Goal: Task Accomplishment & Management: Manage account settings

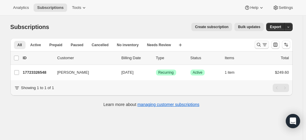
click at [260, 46] on icon "Search and filter results" at bounding box center [258, 45] width 6 height 6
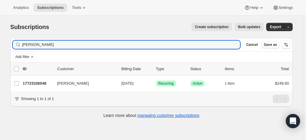
drag, startPoint x: 46, startPoint y: 47, endPoint x: 2, endPoint y: 39, distance: 44.6
click at [2, 39] on div "Subscriptions. This page is ready Subscriptions Create subscription Bulk update…" at bounding box center [151, 86] width 302 height 140
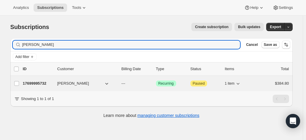
type input "[PERSON_NAME]"
click at [40, 83] on p "17699995732" at bounding box center [38, 84] width 30 height 6
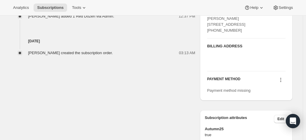
scroll to position [299, 0]
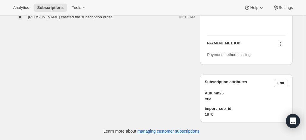
click at [280, 45] on icon at bounding box center [280, 44] width 6 height 6
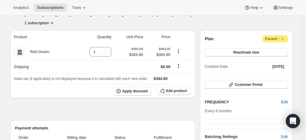
scroll to position [0, 0]
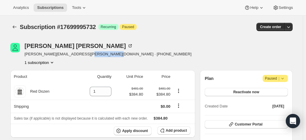
drag, startPoint x: 111, startPoint y: 56, endPoint x: 85, endPoint y: 55, distance: 26.1
click at [85, 55] on div "[PERSON_NAME] [PERSON_NAME][EMAIL_ADDRESS][PERSON_NAME][DOMAIN_NAME] · [PHONE_N…" at bounding box center [108, 54] width 197 height 23
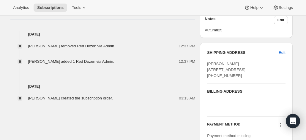
scroll to position [237, 0]
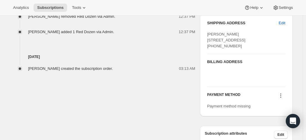
click at [281, 99] on icon at bounding box center [280, 96] width 6 height 6
drag, startPoint x: 267, startPoint y: 128, endPoint x: 255, endPoint y: 68, distance: 61.2
drag, startPoint x: 237, startPoint y: 58, endPoint x: 206, endPoint y: 33, distance: 39.4
click at [206, 33] on div "SHIPPING ADDRESS Edit [PERSON_NAME][GEOGRAPHIC_DATA][STREET_ADDRESS] [PHONE_NUM…" at bounding box center [246, 65] width 92 height 104
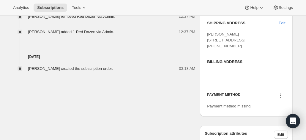
copy span "[PERSON_NAME] [STREET_ADDRESS] [PHONE_NUMBER]"
click at [274, 65] on div "BILLING ADDRESS" at bounding box center [246, 70] width 78 height 33
click at [282, 99] on icon at bounding box center [280, 96] width 6 height 6
click at [269, 117] on span "Select payment method" at bounding box center [272, 120] width 27 height 10
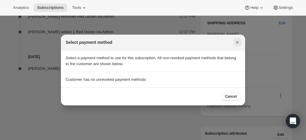
click at [236, 43] on icon "Close" at bounding box center [237, 42] width 2 height 2
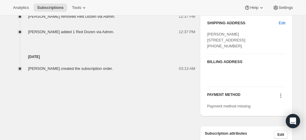
click at [281, 99] on icon at bounding box center [280, 96] width 6 height 6
click at [266, 131] on span "Add credit card" at bounding box center [272, 133] width 26 height 4
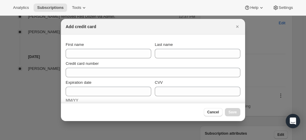
scroll to position [0, 0]
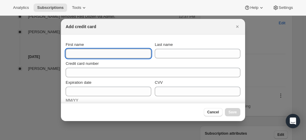
drag, startPoint x: 91, startPoint y: 53, endPoint x: 86, endPoint y: 53, distance: 5.3
click at [91, 53] on input "First name" at bounding box center [108, 53] width 85 height 9
paste input "[PERSON_NAME] [STREET_ADDRESS] [PHONE_NUMBER]"
drag, startPoint x: 81, startPoint y: 54, endPoint x: 103, endPoint y: 60, distance: 22.3
click at [0, 53] on html "Analytics Subscriptions Tools Help Settings Skip to content Subscription #17699…" at bounding box center [153, 70] width 306 height 140
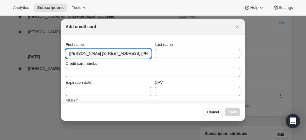
click at [104, 58] on input "[PERSON_NAME] [STREET_ADDRESS] [PHONE_NUMBER]" at bounding box center [108, 53] width 85 height 9
drag, startPoint x: 85, startPoint y: 54, endPoint x: 187, endPoint y: 55, distance: 102.1
click at [187, 55] on div "First name [PERSON_NAME] [STREET_ADDRESS] [PHONE_NUMBER] Last name" at bounding box center [153, 50] width 174 height 17
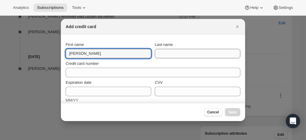
type input "[PERSON_NAME]"
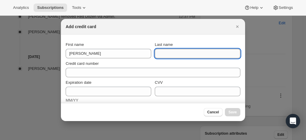
click at [184, 54] on input "Last name" at bounding box center [197, 53] width 85 height 9
paste input "[PERSON_NAME] [STREET_ADDRESS] [PHONE_NUMBER]"
drag, startPoint x: 124, startPoint y: 53, endPoint x: 106, endPoint y: 54, distance: 18.4
click at [106, 53] on div "First name [PERSON_NAME] Last name [PERSON_NAME] [STREET_ADDRESS] [PHONE_NUMBER]" at bounding box center [153, 50] width 174 height 17
click at [173, 54] on input "[PERSON_NAME] [STREET_ADDRESS] [PHONE_NUMBER]" at bounding box center [197, 53] width 85 height 9
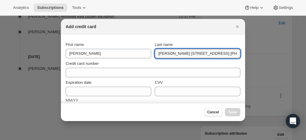
scroll to position [0, 57]
drag, startPoint x: 170, startPoint y: 54, endPoint x: 260, endPoint y: 57, distance: 89.7
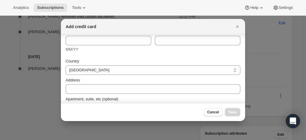
scroll to position [59, 0]
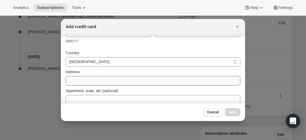
type input "[PERSON_NAME]"
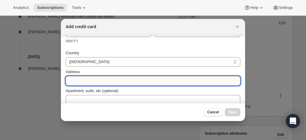
click at [81, 80] on input "Address" at bounding box center [153, 80] width 174 height 9
paste input "[STREET_ADDRESS] [PHONE_NUMBER]"
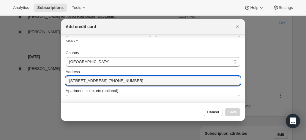
drag, startPoint x: 81, startPoint y: 80, endPoint x: 53, endPoint y: 78, distance: 28.3
click at [88, 78] on input "[STREET_ADDRESS] [PHONE_NUMBER]" at bounding box center [153, 80] width 174 height 9
drag, startPoint x: 102, startPoint y: 80, endPoint x: 236, endPoint y: 82, distance: 133.8
click at [236, 82] on input "[STREET_ADDRESS] [PHONE_NUMBER]" at bounding box center [153, 80] width 174 height 9
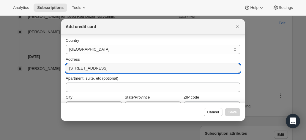
scroll to position [89, 0]
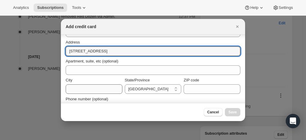
type input "[STREET_ADDRESS]"
click at [75, 88] on input "City" at bounding box center [94, 89] width 57 height 9
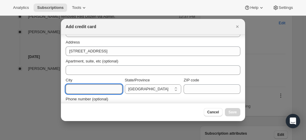
paste input "[GEOGRAPHIC_DATA] [GEOGRAPHIC_DATA] [PHONE_NUMBER]"
drag, startPoint x: 87, startPoint y: 89, endPoint x: 33, endPoint y: 83, distance: 54.1
drag, startPoint x: 82, startPoint y: 88, endPoint x: 94, endPoint y: 89, distance: 12.5
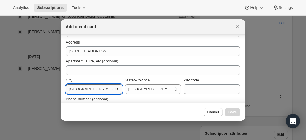
click at [82, 88] on input "[GEOGRAPHIC_DATA] [GEOGRAPHIC_DATA] [PHONE_NUMBER]" at bounding box center [94, 89] width 57 height 9
click at [94, 89] on input "[GEOGRAPHIC_DATA] [GEOGRAPHIC_DATA] [PHONE_NUMBER]" at bounding box center [94, 89] width 57 height 9
drag, startPoint x: 96, startPoint y: 89, endPoint x: 164, endPoint y: 91, distance: 68.9
click at [164, 91] on div "[GEOGRAPHIC_DATA] [GEOGRAPHIC_DATA] [PHONE_NUMBER] State/Province [GEOGRAPHIC_D…" at bounding box center [153, 85] width 174 height 17
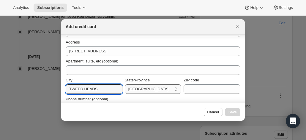
scroll to position [0, 0]
type input "TWEED HEADS"
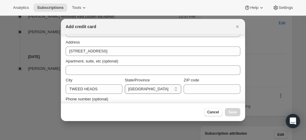
click at [147, 88] on select "[GEOGRAPHIC_DATA] [GEOGRAPHIC_DATA] [GEOGRAPHIC_DATA] [GEOGRAPHIC_DATA] [GEOGRA…" at bounding box center [153, 89] width 57 height 9
select select "[GEOGRAPHIC_DATA]"
click at [125, 85] on select "[GEOGRAPHIC_DATA] [GEOGRAPHIC_DATA] [GEOGRAPHIC_DATA] [GEOGRAPHIC_DATA] [GEOGRA…" at bounding box center [153, 89] width 57 height 9
click at [187, 88] on input "ZIP code" at bounding box center [211, 89] width 57 height 9
paste input "[GEOGRAPHIC_DATA], 2485 [GEOGRAPHIC_DATA] [PHONE_NUMBER]"
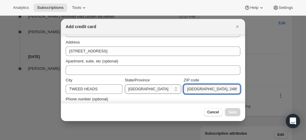
drag, startPoint x: 208, startPoint y: 87, endPoint x: 136, endPoint y: 87, distance: 71.2
click at [135, 87] on div "City TWEED HEADS State/Province [GEOGRAPHIC_DATA] [GEOGRAPHIC_DATA] [GEOGRAPHIC…" at bounding box center [153, 85] width 174 height 17
click at [196, 87] on input "[GEOGRAPHIC_DATA], 2485 [GEOGRAPHIC_DATA] [PHONE_NUMBER]" at bounding box center [211, 89] width 57 height 9
drag, startPoint x: 192, startPoint y: 89, endPoint x: 180, endPoint y: 89, distance: 11.9
click at [180, 89] on div "City TWEED HEADS State/Province [GEOGRAPHIC_DATA] [GEOGRAPHIC_DATA] [GEOGRAPHIC…" at bounding box center [153, 85] width 174 height 17
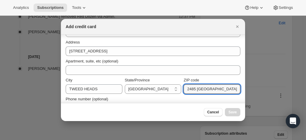
scroll to position [0, 2]
drag, startPoint x: 193, startPoint y: 90, endPoint x: 258, endPoint y: 89, distance: 65.3
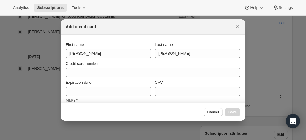
scroll to position [0, 0]
type input "2485"
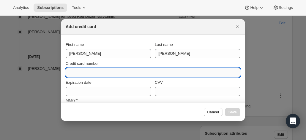
click at [129, 72] on input "Credit card number" at bounding box center [151, 72] width 170 height 9
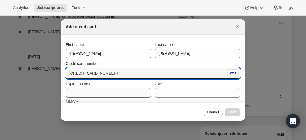
type input "[CREDIT_CARD_NUMBER]"
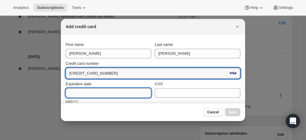
click at [96, 90] on input "Expiration date" at bounding box center [108, 92] width 85 height 9
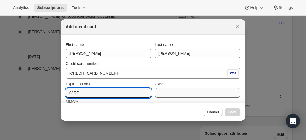
type input "08/27"
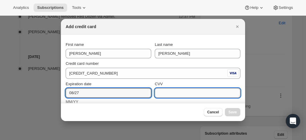
click at [167, 93] on input "CVV" at bounding box center [197, 92] width 85 height 9
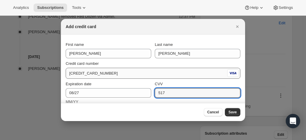
type input "517"
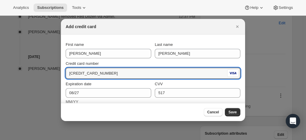
drag, startPoint x: 113, startPoint y: 73, endPoint x: 54, endPoint y: 74, distance: 59.1
click at [120, 74] on input "[CREDIT_CARD_NUMBER]" at bounding box center [146, 73] width 160 height 9
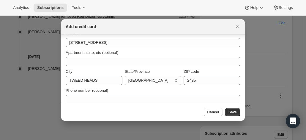
scroll to position [104, 0]
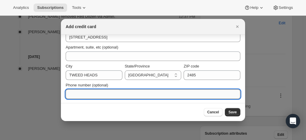
click at [87, 92] on input "Phone number (optional)" at bounding box center [153, 94] width 174 height 9
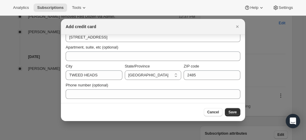
click at [12, 136] on div at bounding box center [153, 70] width 306 height 140
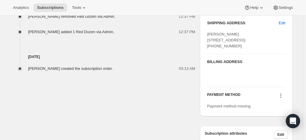
click at [281, 96] on icon at bounding box center [280, 96] width 1 height 1
click at [260, 131] on span "Add credit card" at bounding box center [272, 133] width 26 height 4
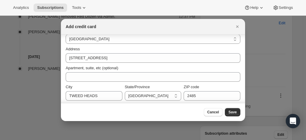
scroll to position [103, 0]
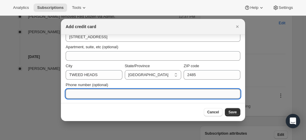
click at [81, 95] on input "Phone number (optional)" at bounding box center [153, 93] width 174 height 9
paste input "61411410099"
click at [71, 93] on input "61411410099" at bounding box center [153, 93] width 174 height 9
click at [76, 93] on input "61411410099" at bounding box center [153, 93] width 174 height 9
type input "0411 410 099"
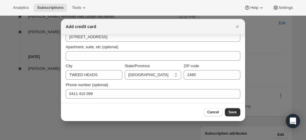
click at [130, 110] on div "Cancel Save" at bounding box center [153, 112] width 174 height 8
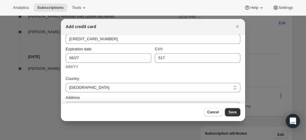
scroll to position [0, 0]
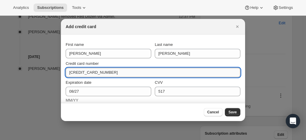
click at [74, 72] on input "[CREDIT_CARD_NUMBER]" at bounding box center [151, 72] width 170 height 9
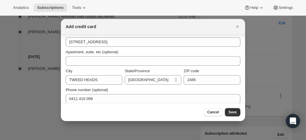
scroll to position [103, 0]
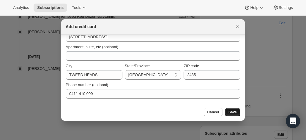
click at [229, 113] on button "Save" at bounding box center [232, 112] width 15 height 8
click at [157, 76] on select "[GEOGRAPHIC_DATA] [GEOGRAPHIC_DATA] [GEOGRAPHIC_DATA] [GEOGRAPHIC_DATA] [GEOGRA…" at bounding box center [153, 74] width 57 height 9
select select "[GEOGRAPHIC_DATA]"
click at [125, 70] on select "[GEOGRAPHIC_DATA] [GEOGRAPHIC_DATA] [GEOGRAPHIC_DATA] [GEOGRAPHIC_DATA] [GEOGRA…" at bounding box center [153, 74] width 57 height 9
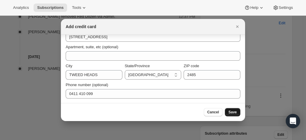
click at [236, 111] on span "Save" at bounding box center [232, 112] width 8 height 5
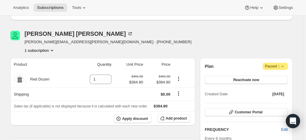
scroll to position [0, 0]
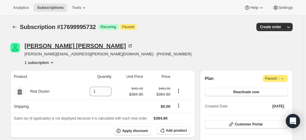
click at [127, 45] on icon at bounding box center [130, 46] width 6 height 6
click at [234, 91] on button "Reactivate now" at bounding box center [245, 92] width 83 height 8
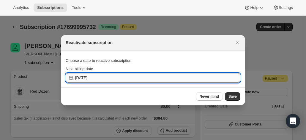
click at [104, 76] on input "2025-10-08" at bounding box center [157, 77] width 165 height 9
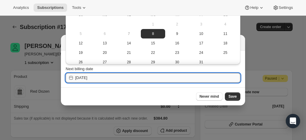
click at [181, 82] on input "2025-10-08" at bounding box center [157, 77] width 165 height 9
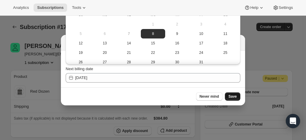
click at [235, 96] on span "Save" at bounding box center [232, 96] width 8 height 5
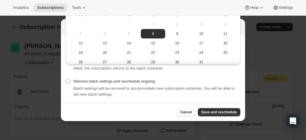
click at [193, 76] on div "Override batch settings for one order One-time override, which ignores the curr…" at bounding box center [153, 74] width 174 height 47
drag, startPoint x: 216, startPoint y: 111, endPoint x: 120, endPoint y: 64, distance: 107.5
click at [156, 88] on div "Incompatible with current batch settings Selected date not compatible with curr…" at bounding box center [153, 70] width 184 height 102
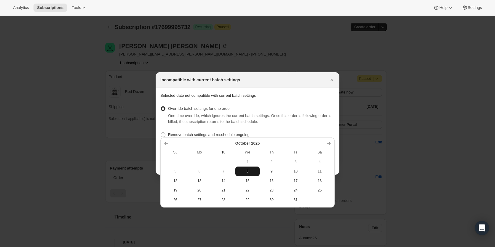
click at [244, 140] on span "8" at bounding box center [247, 171] width 19 height 5
type input "2025-10-07"
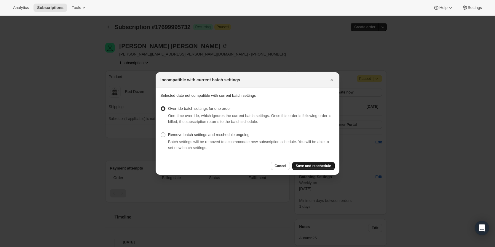
drag, startPoint x: 315, startPoint y: 164, endPoint x: 318, endPoint y: 164, distance: 3.0
click at [305, 140] on span "Save and reschedule" at bounding box center [313, 165] width 35 height 5
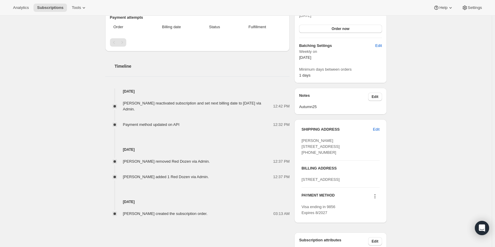
scroll to position [208, 0]
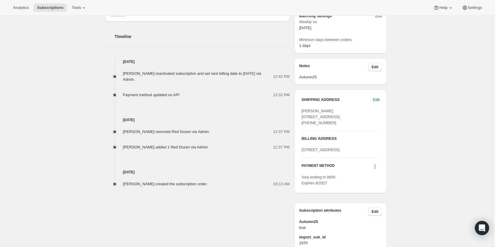
click at [305, 140] on div "Subscription #17699995732. This page is ready Subscription #17699995732 Success…" at bounding box center [246, 38] width 492 height 460
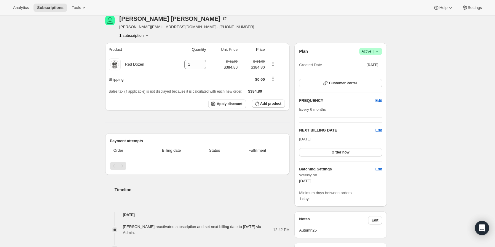
scroll to position [0, 0]
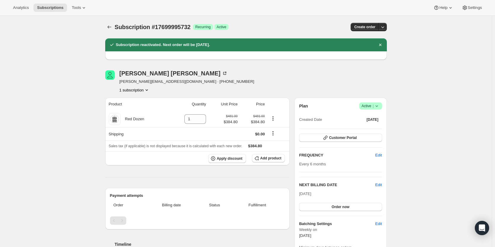
click at [58, 132] on div "Subscription #17699995732. This page is ready Subscription #17699995732 Success…" at bounding box center [246, 246] width 492 height 460
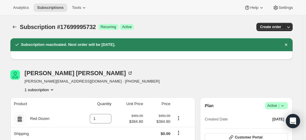
click at [145, 27] on div "Subscription #17699995732 Success Recurring Success Active" at bounding box center [106, 27] width 172 height 8
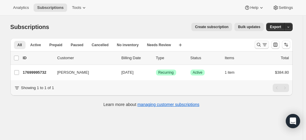
click at [261, 43] on icon "Search and filter results" at bounding box center [258, 45] width 6 height 6
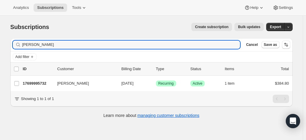
drag, startPoint x: 58, startPoint y: 45, endPoint x: 17, endPoint y: 45, distance: 40.9
click at [17, 45] on div "brendan morgan Clear" at bounding box center [126, 45] width 227 height 8
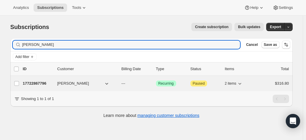
type input "renae"
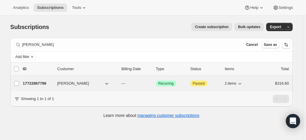
click at [36, 82] on p "17722867796" at bounding box center [38, 84] width 30 height 6
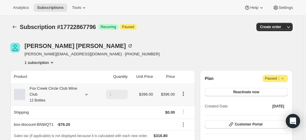
click at [61, 95] on div "Fox Creek Circle Club Wine Club 12 Bottles" at bounding box center [51, 95] width 53 height 18
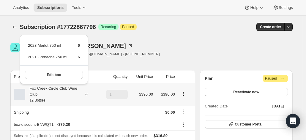
click at [61, 95] on div "Fox Creek Circle Club Wine Club 12 Bottles" at bounding box center [51, 95] width 53 height 18
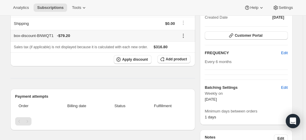
scroll to position [119, 0]
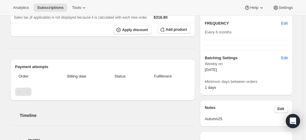
click at [101, 51] on div "Product Quantity Unit Price Price Fox Creek Circle Club Wine Club 12 Bottles 1 …" at bounding box center [102, 72] width 185 height 241
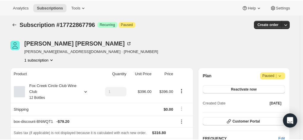
scroll to position [0, 0]
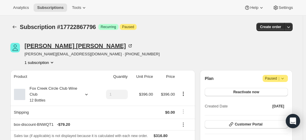
click at [127, 45] on icon at bounding box center [130, 46] width 6 height 6
